Goal: Transaction & Acquisition: Purchase product/service

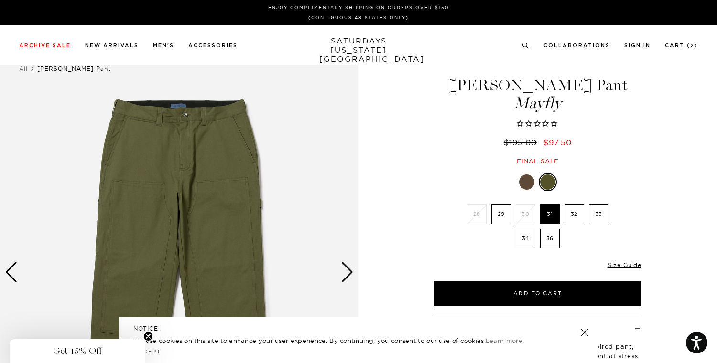
click at [360, 48] on link "SATURDAYS NEW YORK CITY" at bounding box center [358, 49] width 79 height 27
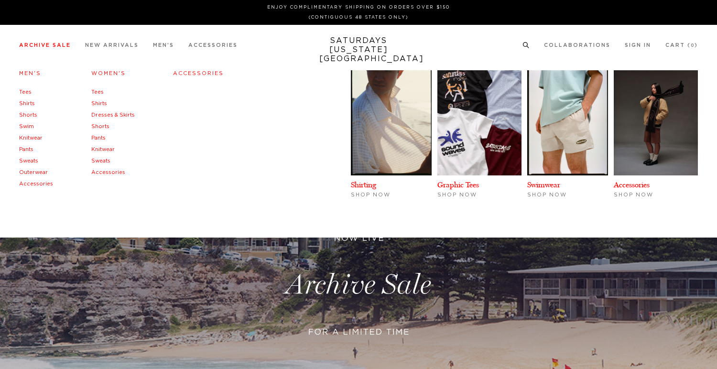
click at [45, 42] on li "Archive Sale Men's Tees Shirts Shorts Swim Knitwear Pants Sweats Outerwear" at bounding box center [45, 45] width 52 height 9
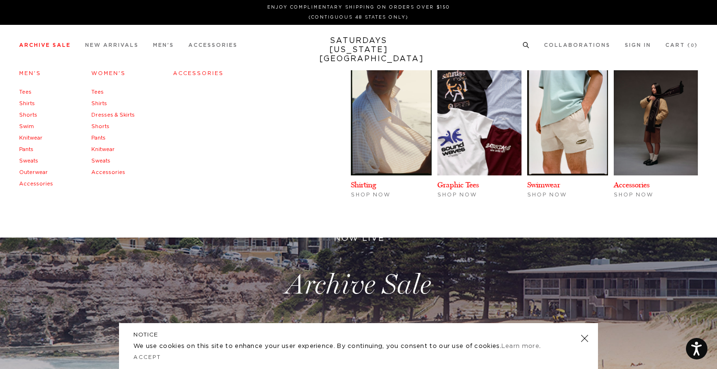
click at [31, 172] on link "Outerwear" at bounding box center [33, 172] width 29 height 5
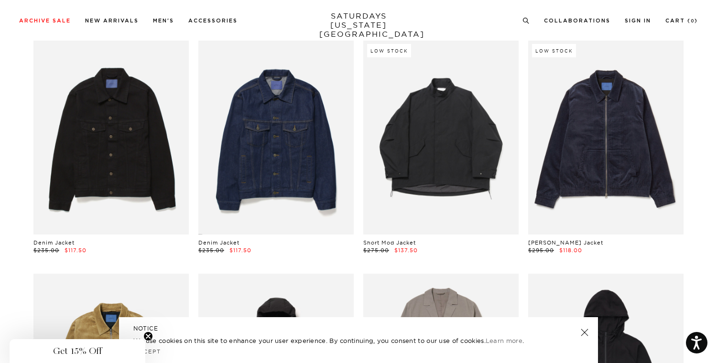
scroll to position [292, 0]
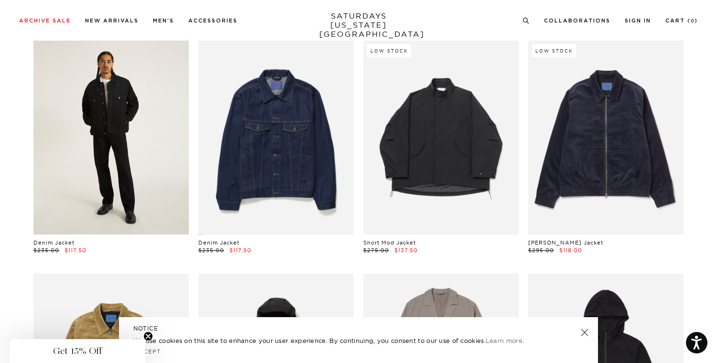
click at [102, 189] on link at bounding box center [110, 137] width 155 height 194
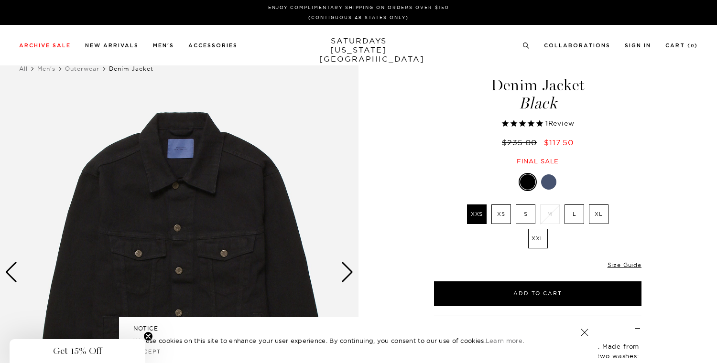
select select "recent"
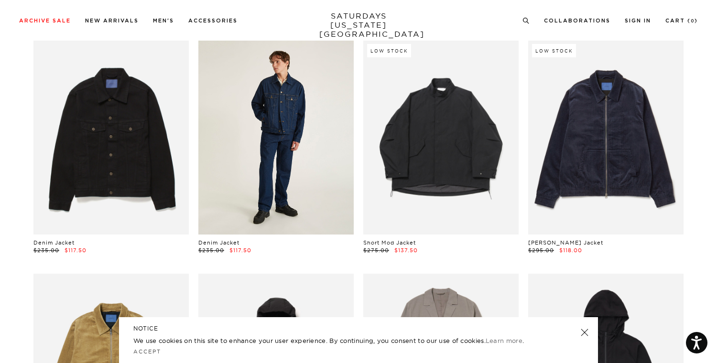
click at [286, 165] on link at bounding box center [275, 137] width 155 height 194
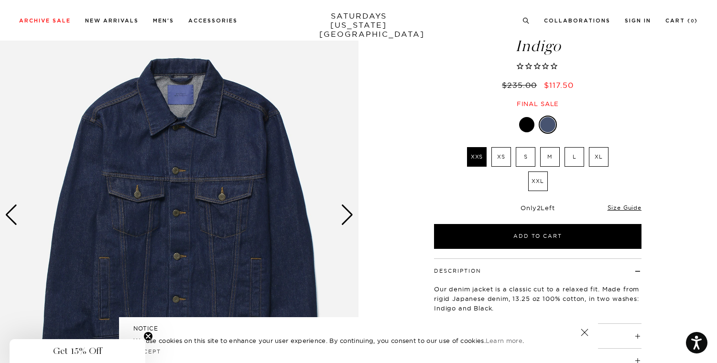
scroll to position [60, 0]
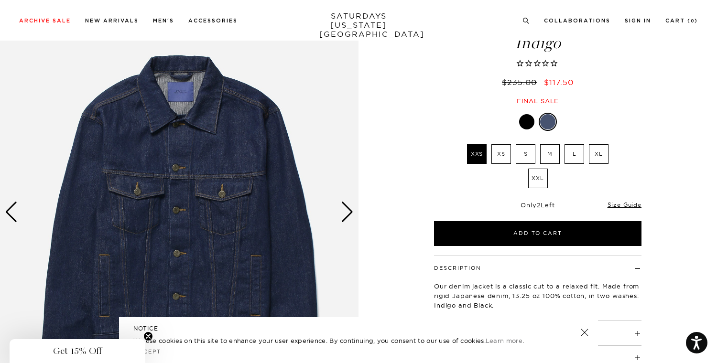
click at [350, 208] on div "Next slide" at bounding box center [347, 212] width 13 height 21
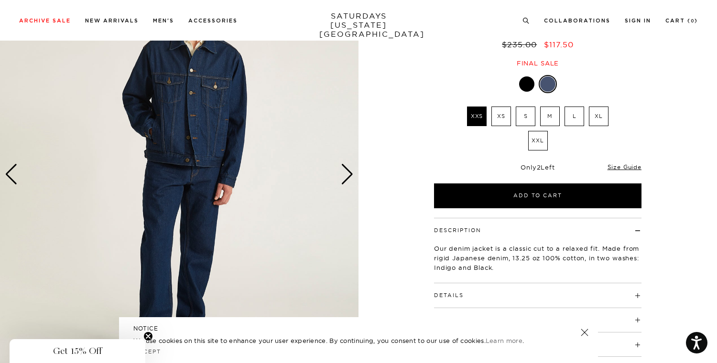
scroll to position [38, 0]
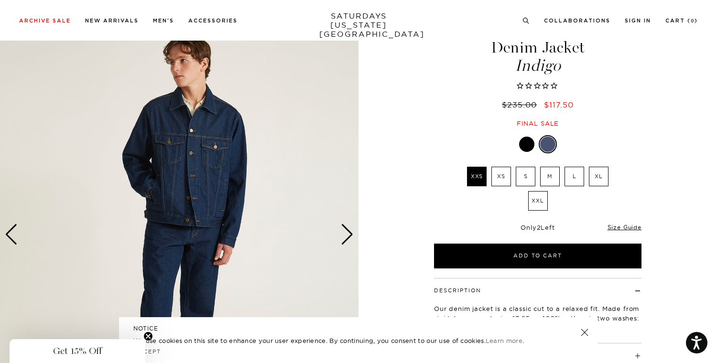
click at [345, 235] on div "Next slide" at bounding box center [347, 234] width 13 height 21
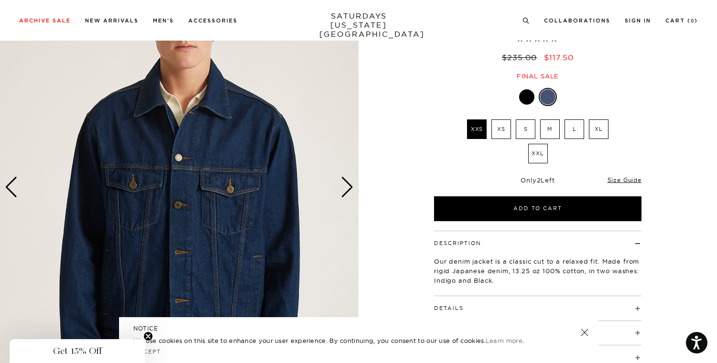
scroll to position [0, 0]
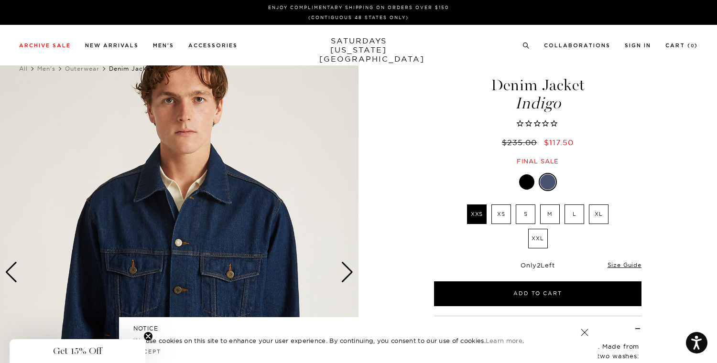
click at [350, 274] on div "Next slide" at bounding box center [347, 272] width 13 height 21
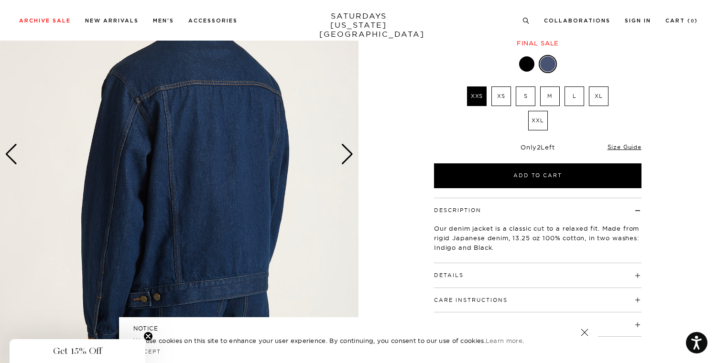
scroll to position [123, 0]
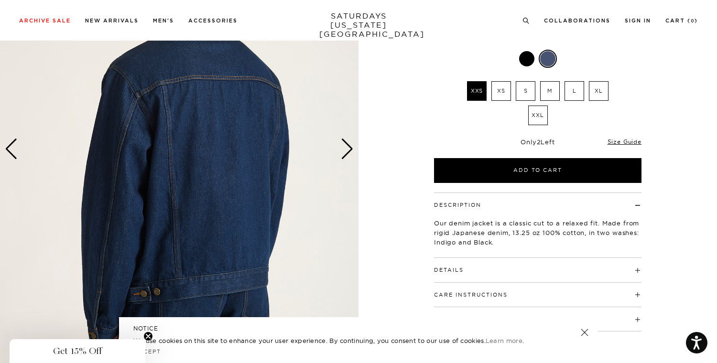
click at [350, 154] on div "Next slide" at bounding box center [347, 149] width 13 height 21
